Goal: Find specific page/section: Find specific page/section

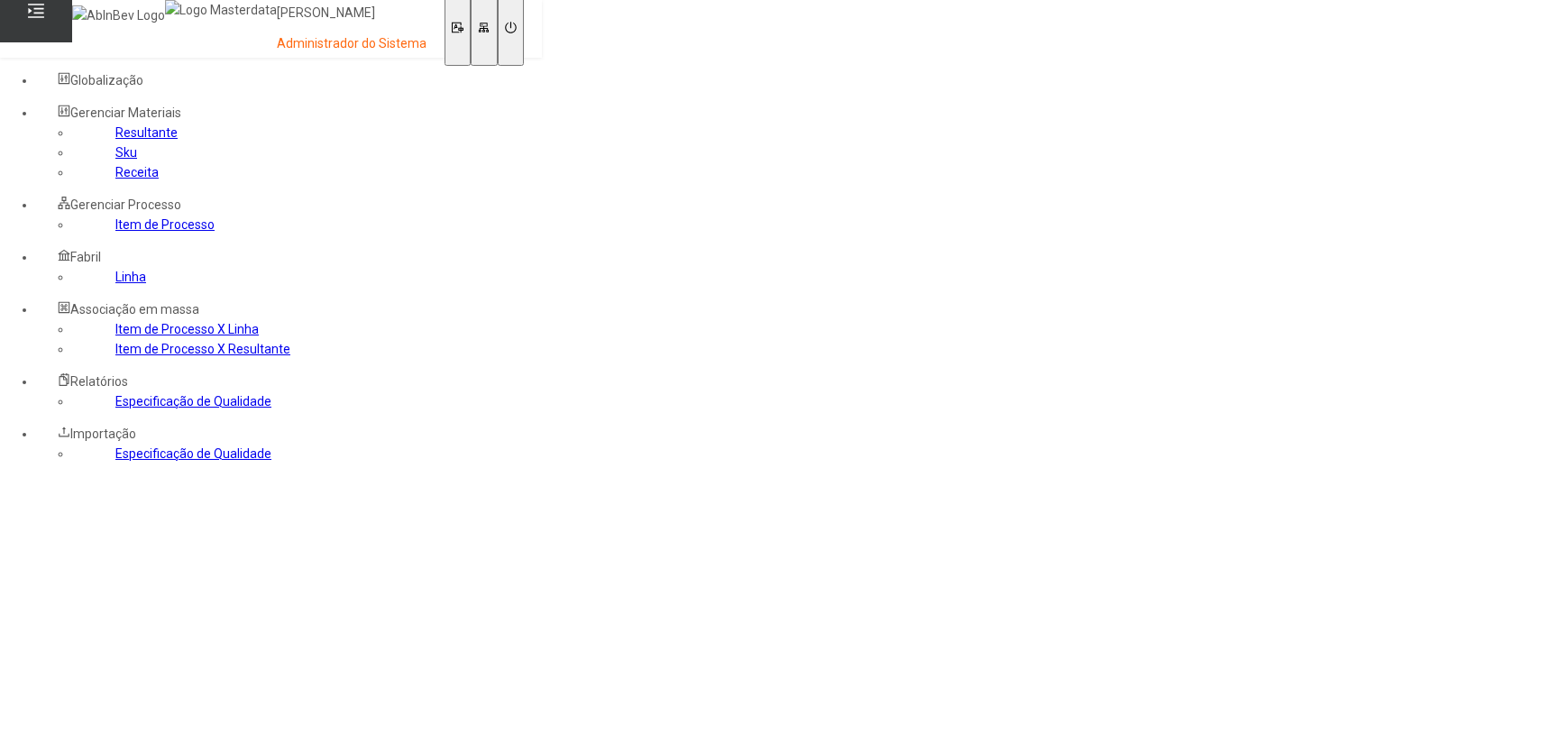
click at [116, 179] on link "Receita" at bounding box center [138, 172] width 44 height 14
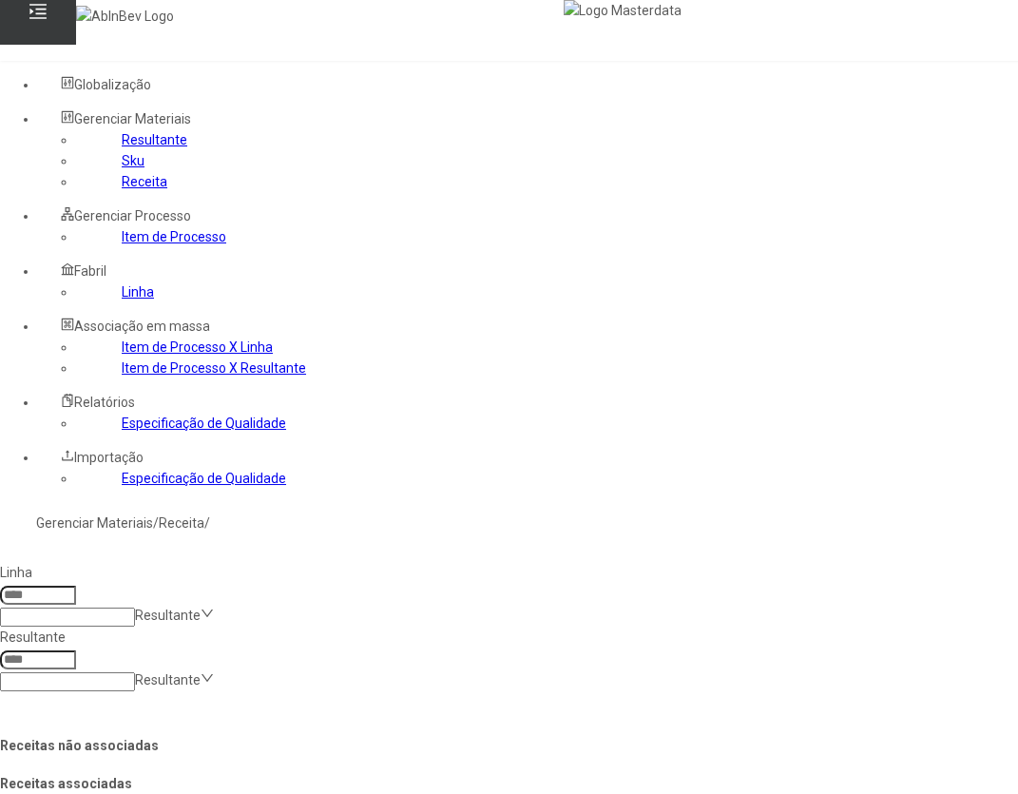
click at [739, 554] on div "Linha Resultante Resultante Resultante" at bounding box center [675, 626] width 1366 height 145
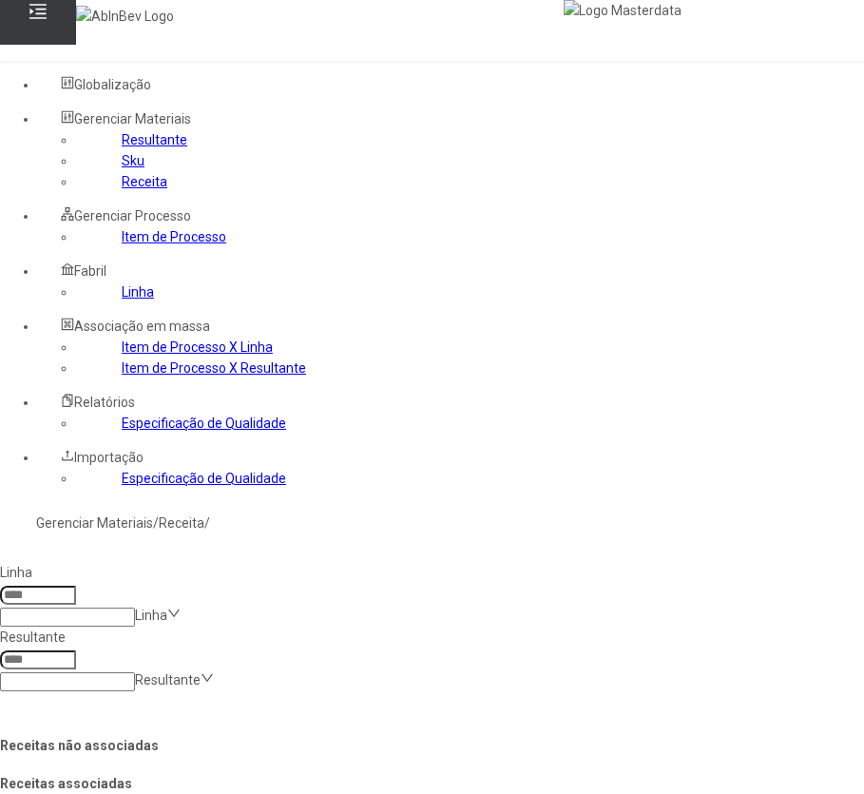
click at [634, 554] on div "Linha Linha Resultante Resultante" at bounding box center [675, 626] width 1366 height 145
click at [780, 554] on div "Linha Linha Resultante Resultante" at bounding box center [675, 626] width 1366 height 145
click at [746, 554] on div "Linha Linha Resultante Resultante" at bounding box center [675, 626] width 1366 height 145
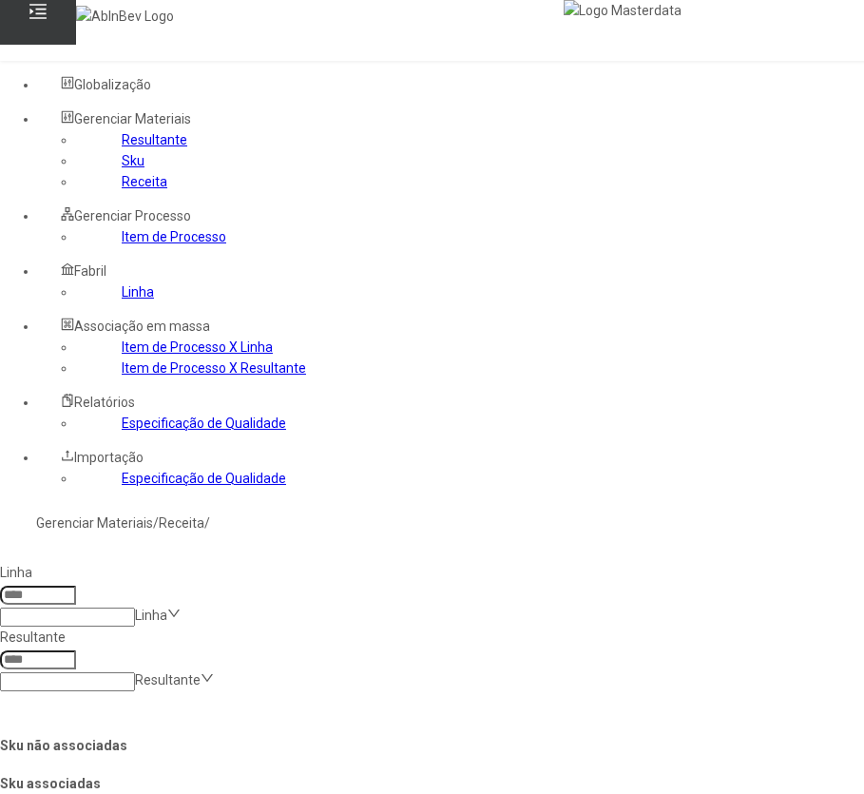
click at [642, 554] on div "Linha Linha Resultante Resultante" at bounding box center [675, 626] width 1366 height 145
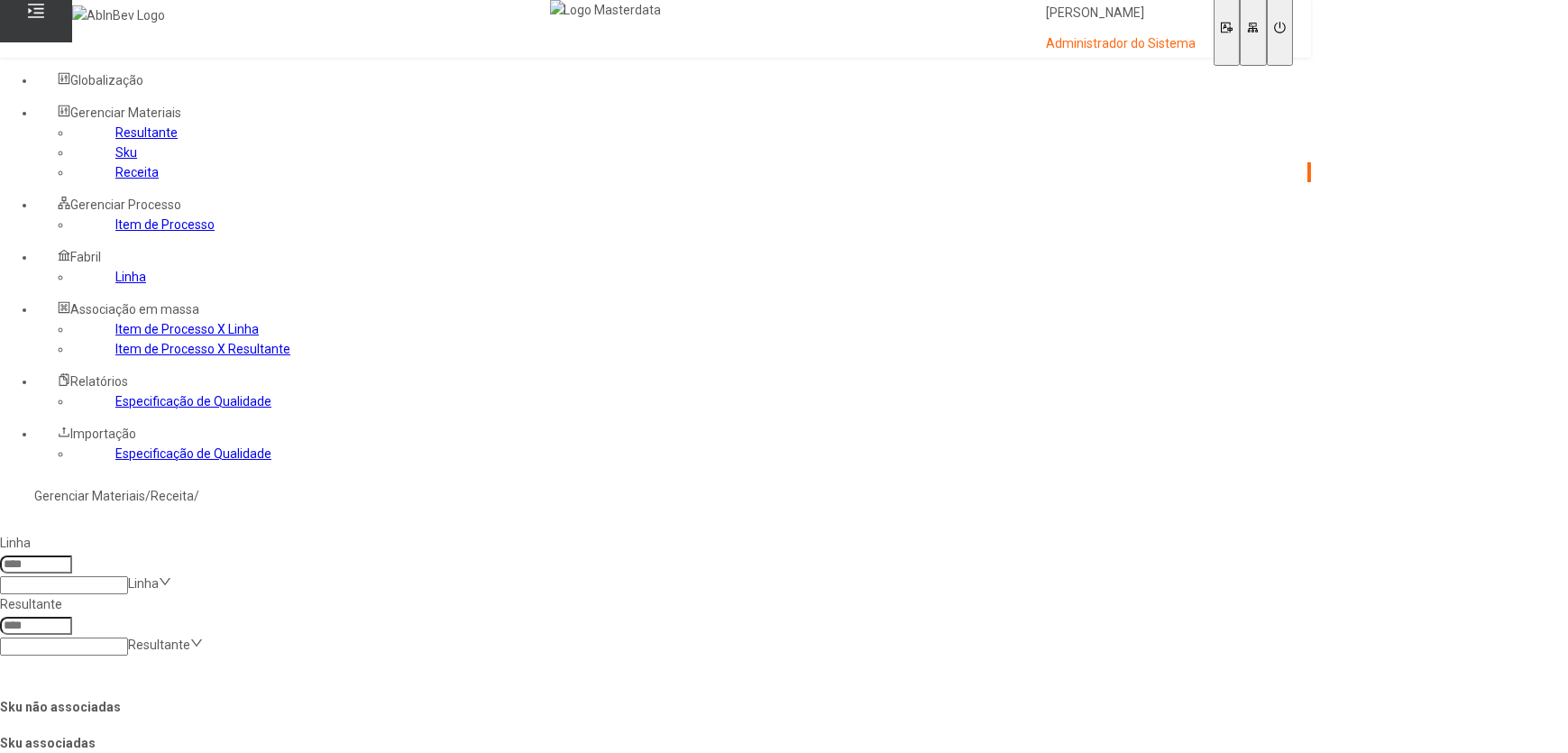
click at [125, 159] on link "Sku" at bounding box center [126, 152] width 22 height 14
click at [116, 179] on link "Receita" at bounding box center [138, 172] width 44 height 14
click at [116, 139] on link "Resultante" at bounding box center [147, 132] width 63 height 14
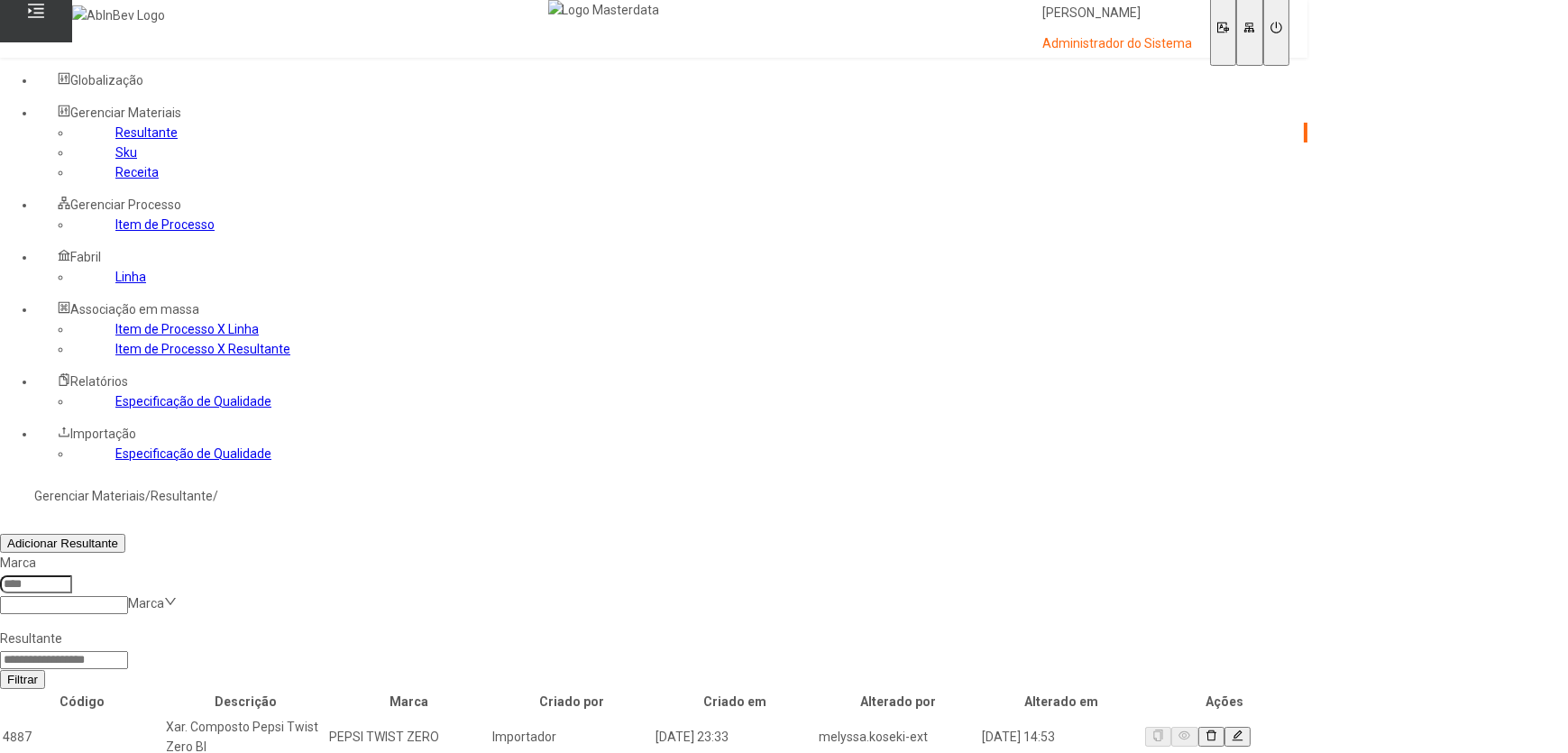
click at [116, 159] on link "Sku" at bounding box center [126, 152] width 22 height 14
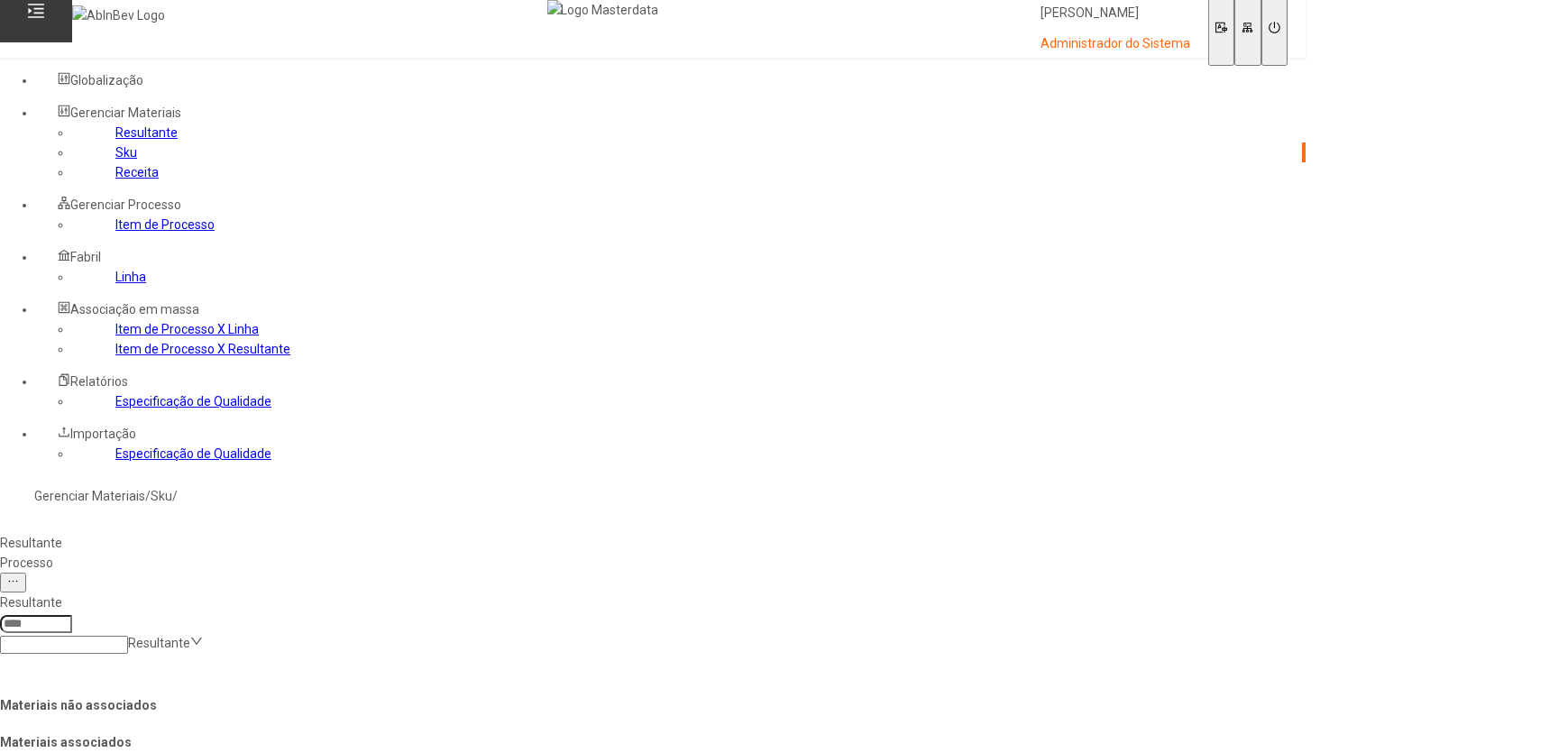
click at [365, 553] on div "Processo" at bounding box center [653, 562] width 1306 height 20
click at [279, 533] on div "Resultante" at bounding box center [657, 542] width 1316 height 20
click at [384, 553] on div "Processo" at bounding box center [653, 562] width 1306 height 20
click at [281, 533] on div "Resultante" at bounding box center [657, 542] width 1316 height 20
click at [367, 553] on div "Processo" at bounding box center [653, 562] width 1306 height 20
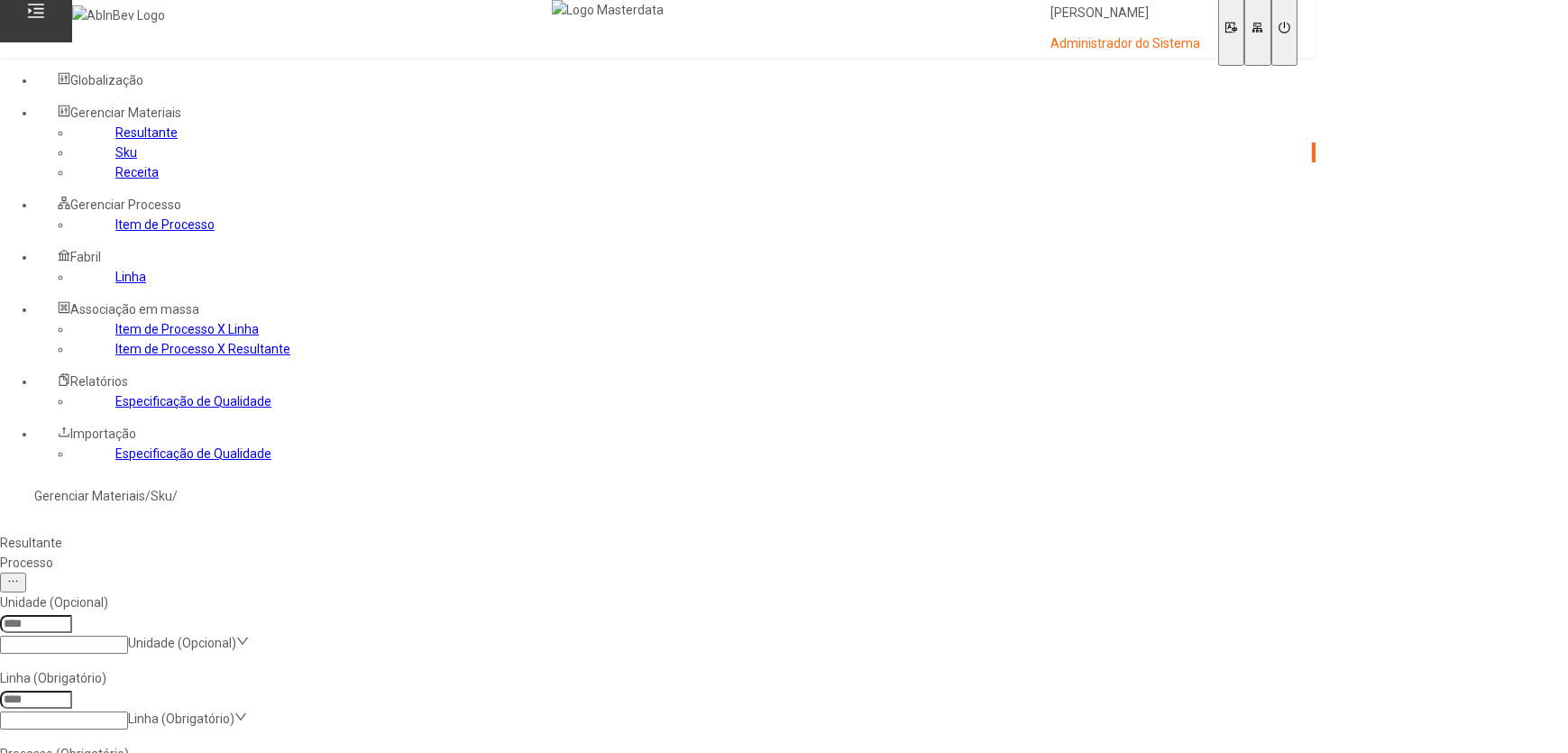
click at [302, 533] on div "Resultante" at bounding box center [657, 542] width 1316 height 20
click at [341, 533] on div "Resultante Processo" at bounding box center [653, 553] width 1306 height 40
click at [362, 553] on div "Processo" at bounding box center [653, 562] width 1306 height 20
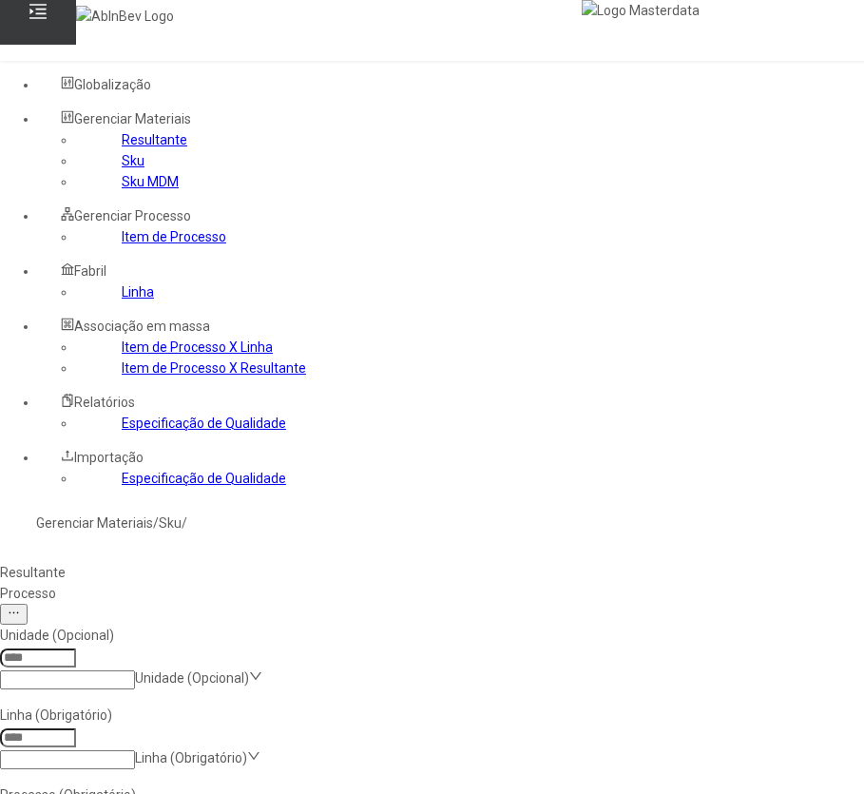
click at [122, 189] on link "Sku MDM" at bounding box center [150, 181] width 57 height 15
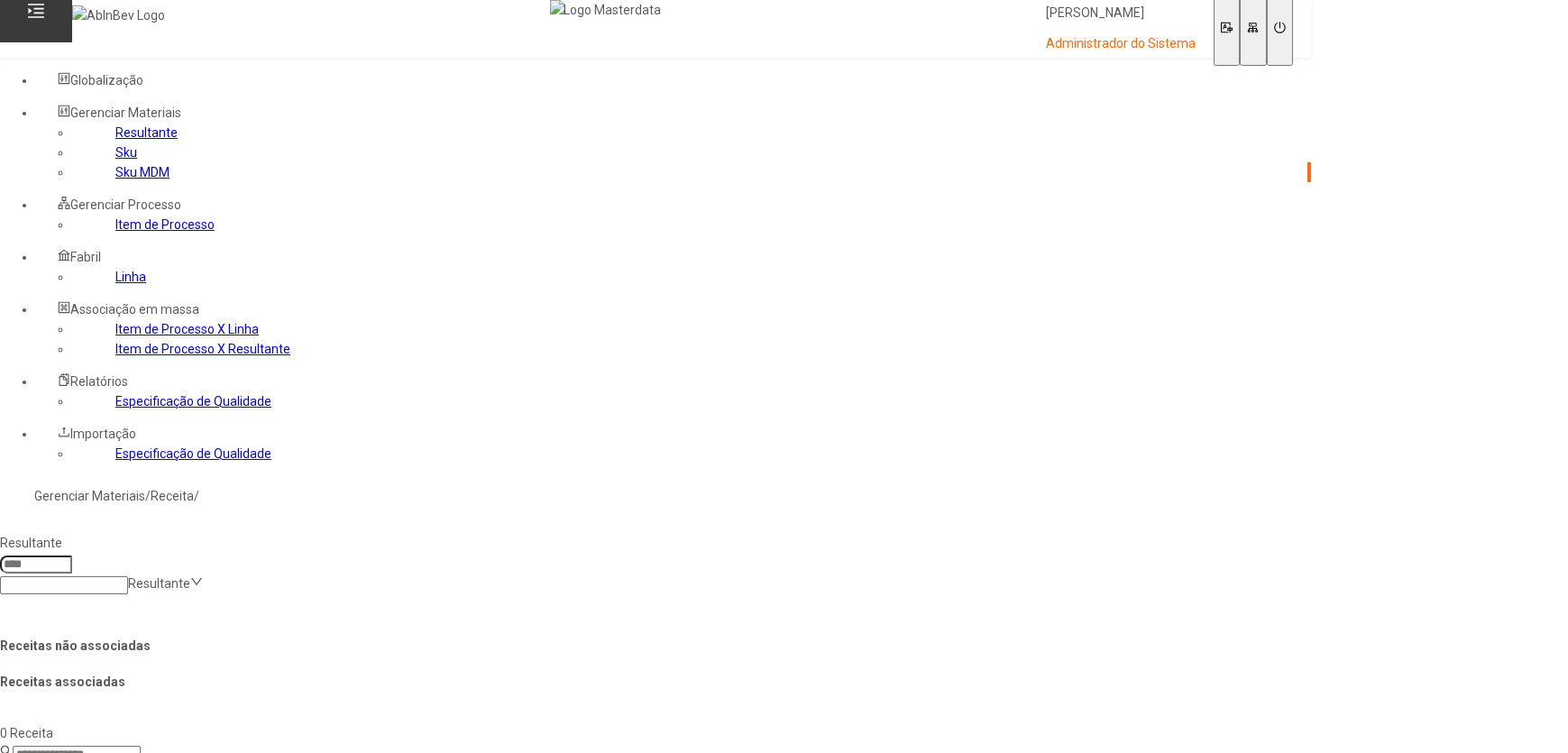
click at [1286, 30] on icon at bounding box center [1280, 28] width 11 height 11
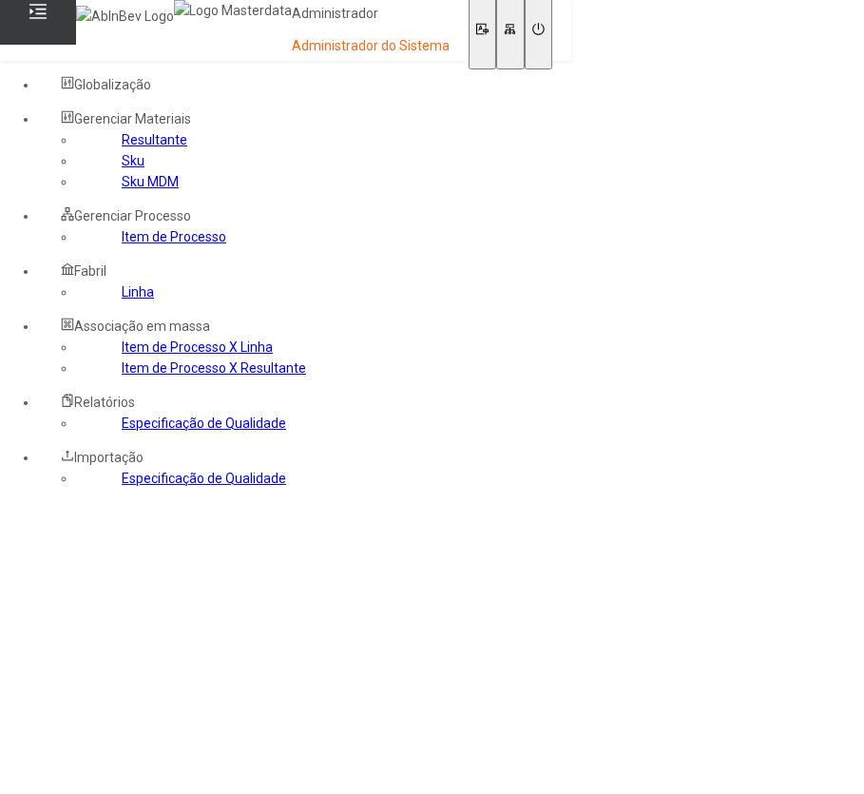
click at [23, 505] on nz-content at bounding box center [23, 512] width 0 height 15
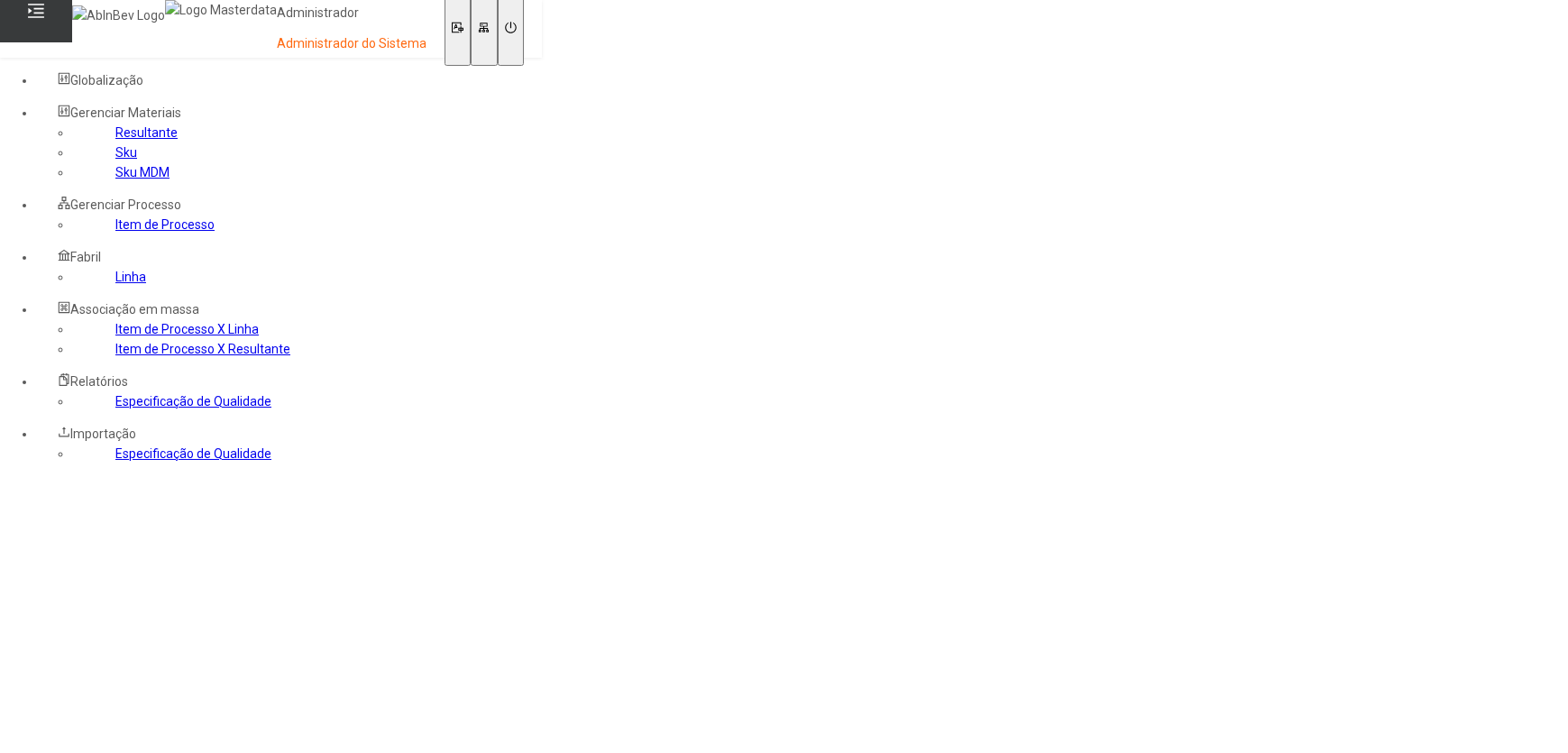
click at [116, 179] on link "Sku MDM" at bounding box center [142, 172] width 54 height 14
